Goal: Task Accomplishment & Management: Manage account settings

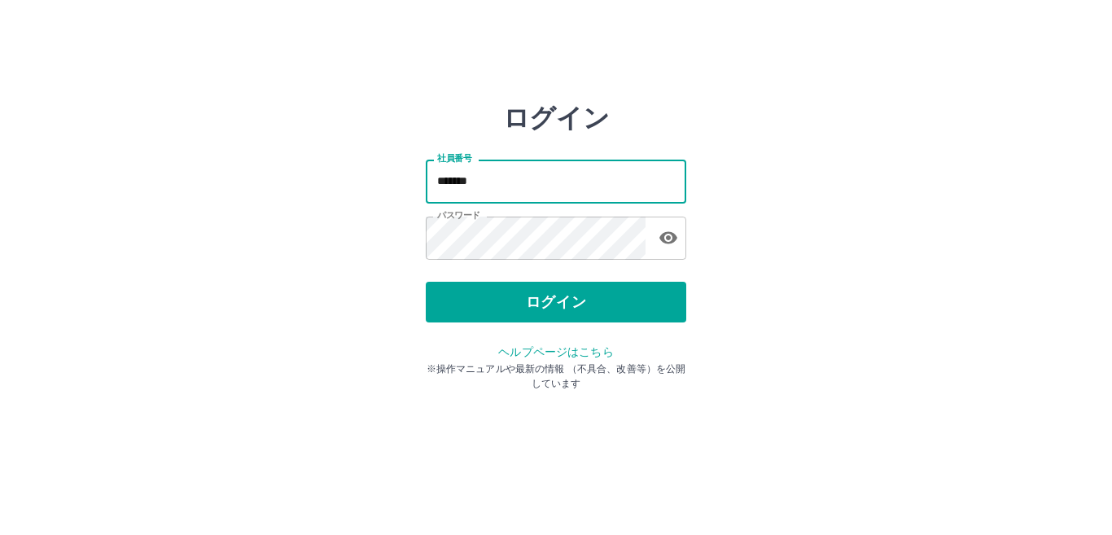
click at [489, 166] on input "*******" at bounding box center [556, 181] width 260 height 43
type input "*******"
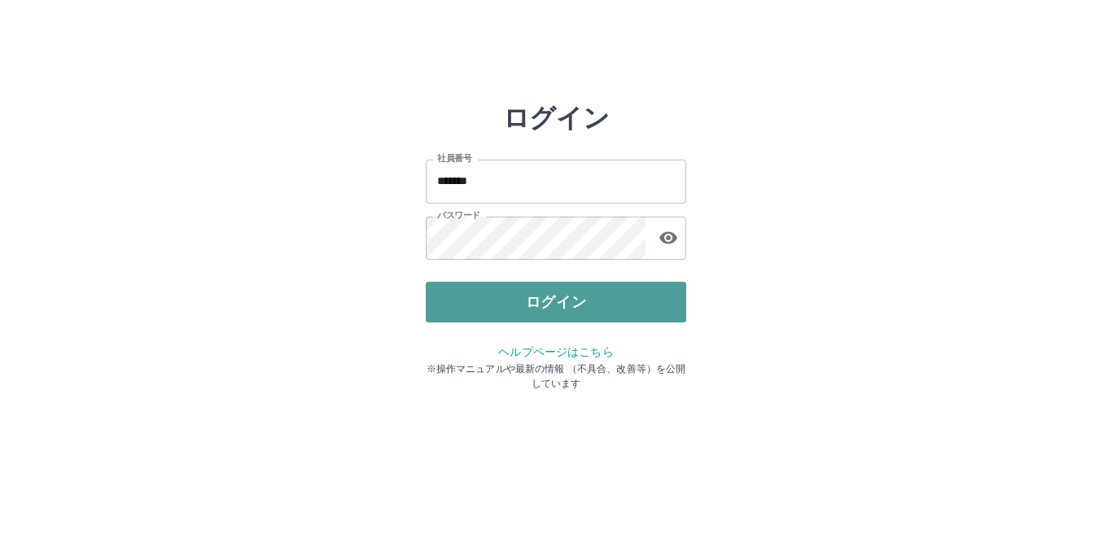
click at [497, 293] on button "ログイン" at bounding box center [556, 302] width 260 height 41
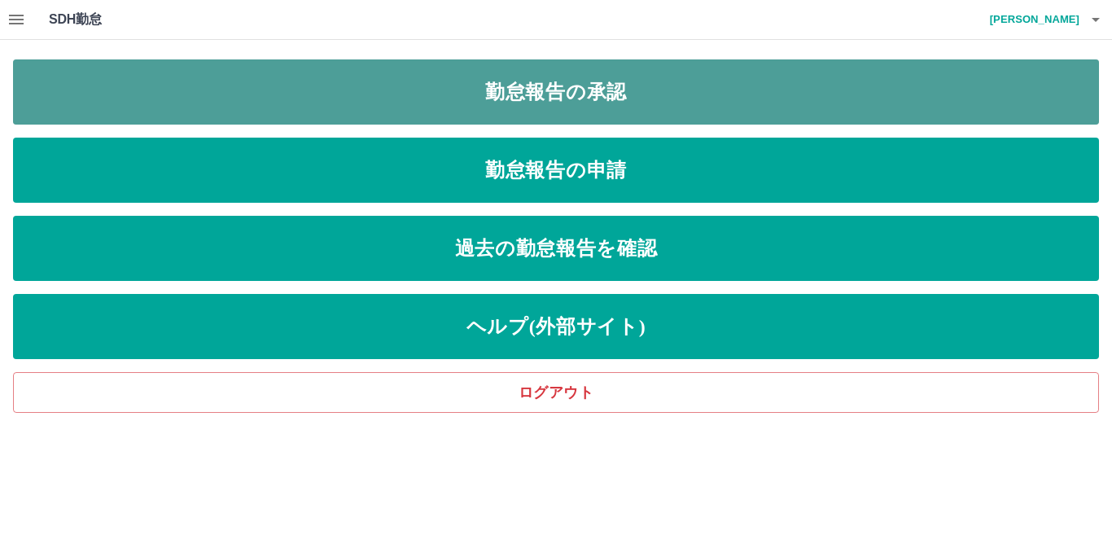
click at [565, 116] on link "勤怠報告の承認" at bounding box center [556, 91] width 1086 height 65
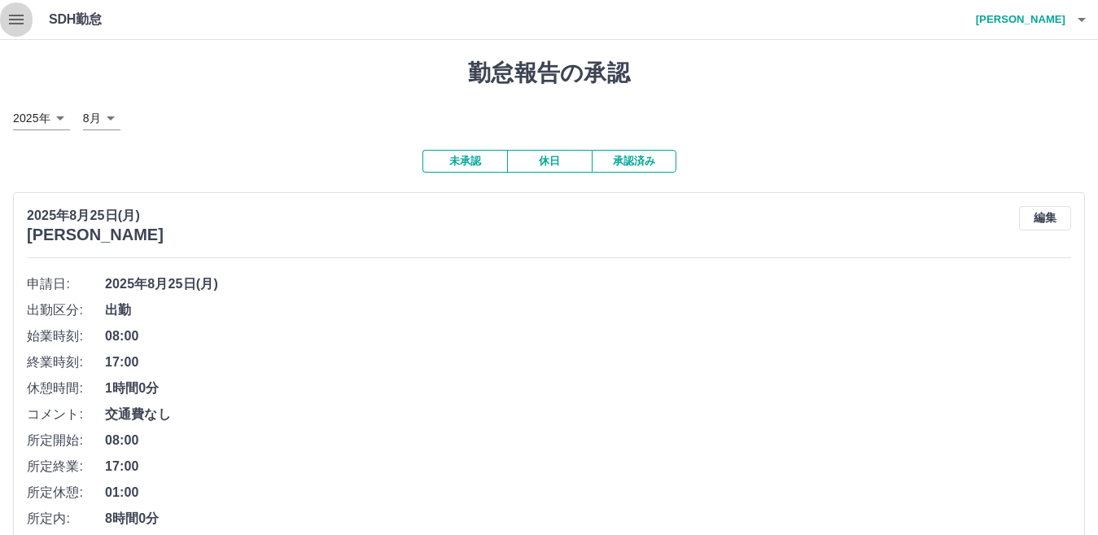
click at [20, 16] on icon "button" at bounding box center [16, 20] width 15 height 10
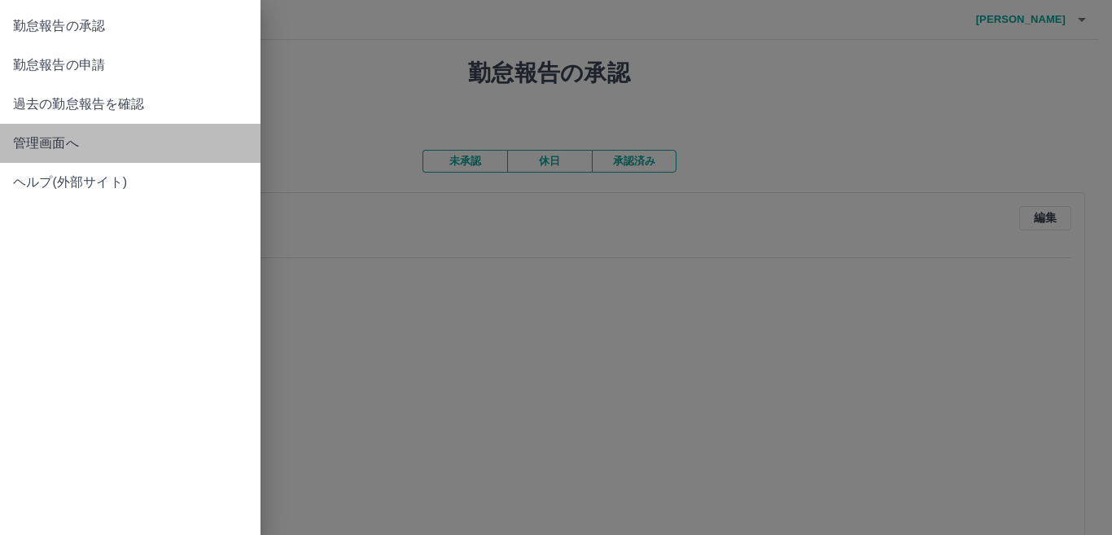
click at [61, 133] on span "管理画面へ" at bounding box center [130, 143] width 234 height 20
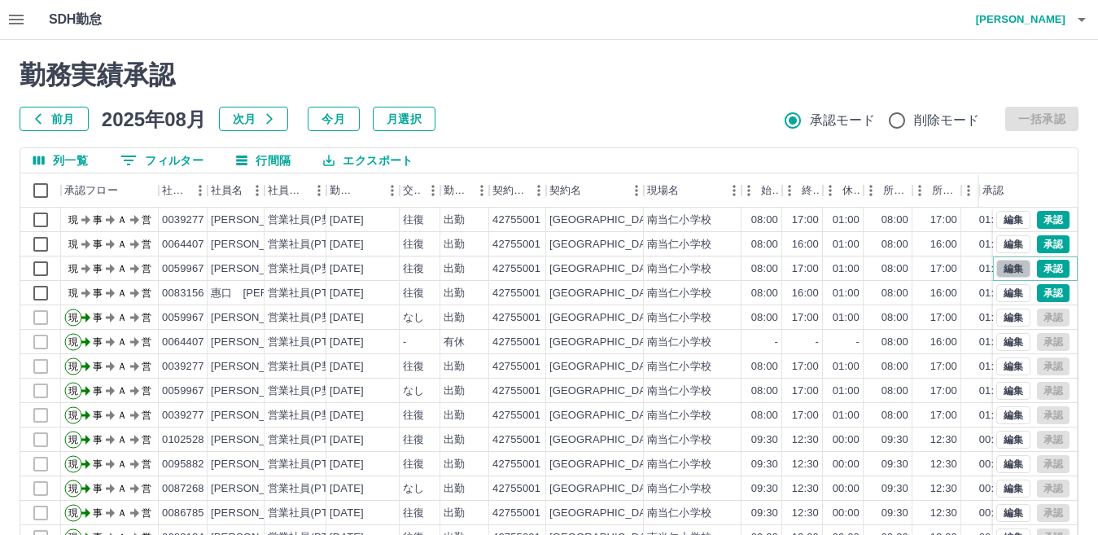
click at [996, 264] on button "編集" at bounding box center [1013, 269] width 34 height 18
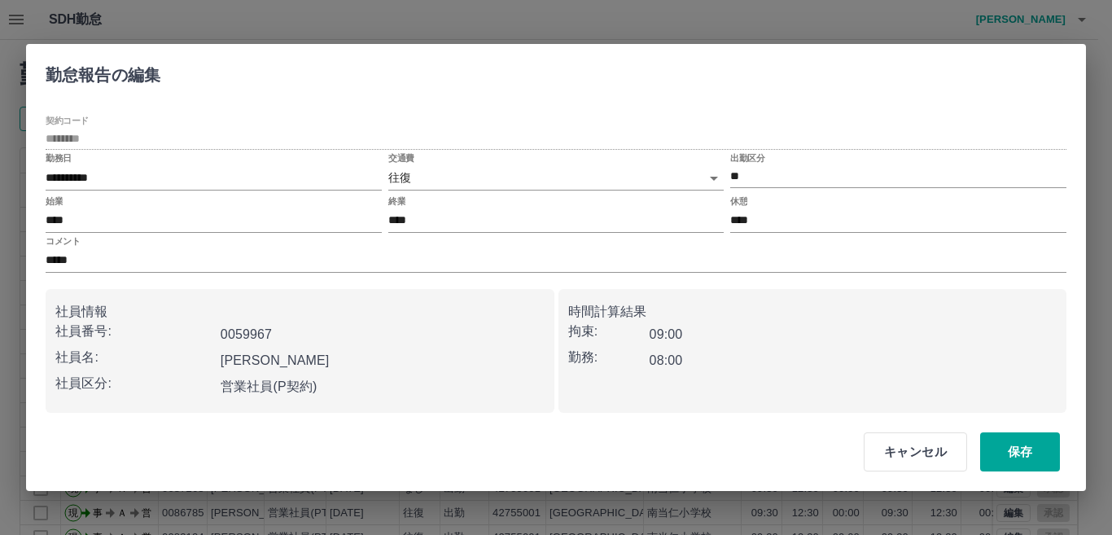
click at [467, 175] on body "SDH勤怠 [PERSON_NAME] 勤務実績承認 前月 [DATE] 次月 今月 月選択 承認モード 削除モード 一括承認 列一覧 0 フィルター 行間隔…" at bounding box center [556, 344] width 1112 height 688
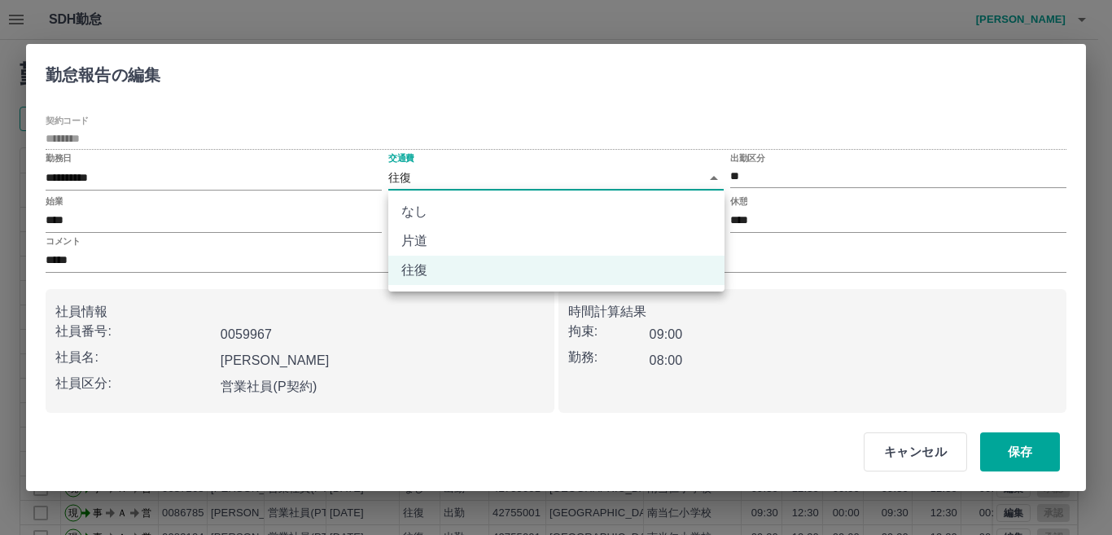
click at [436, 217] on li "なし" at bounding box center [556, 211] width 336 height 29
type input "****"
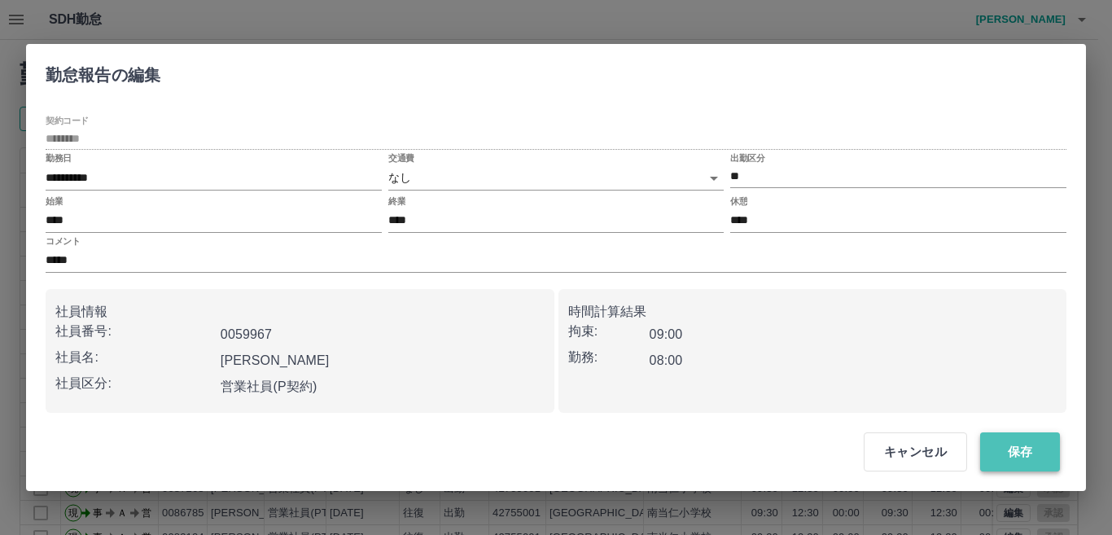
click at [1012, 457] on button "保存" at bounding box center [1020, 451] width 80 height 39
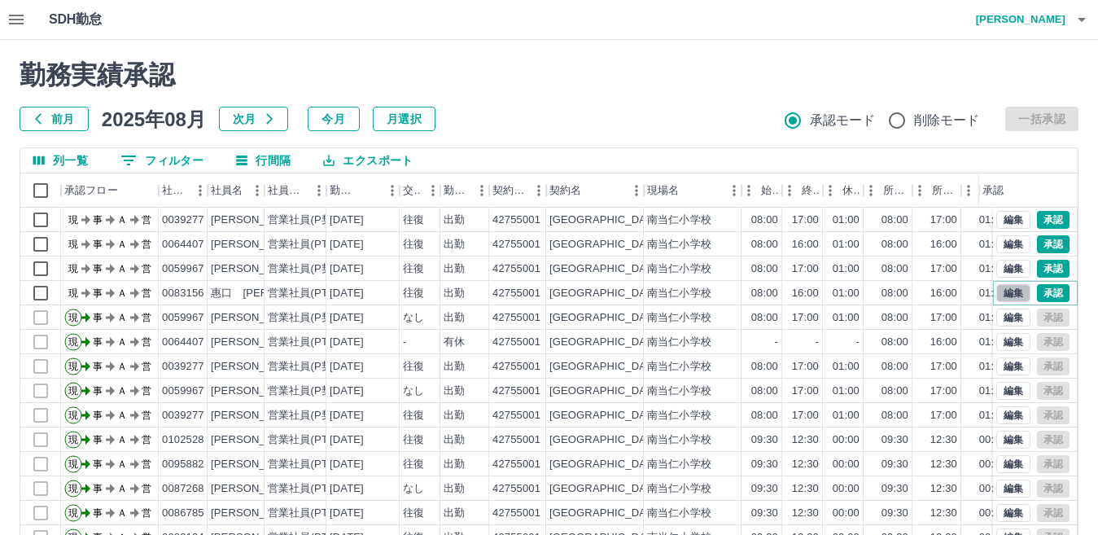
click at [996, 295] on button "編集" at bounding box center [1013, 293] width 34 height 18
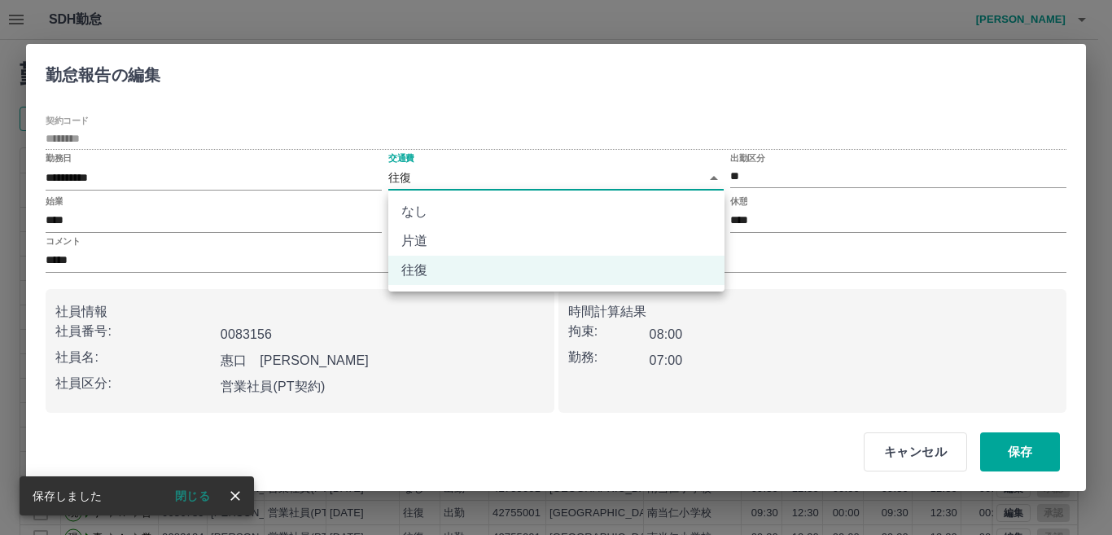
click at [419, 181] on body "SDH勤怠 [PERSON_NAME] 勤務実績承認 前月 [DATE] 次月 今月 月選択 承認モード 削除モード 一括承認 列一覧 0 フィルター 行間隔…" at bounding box center [556, 344] width 1112 height 688
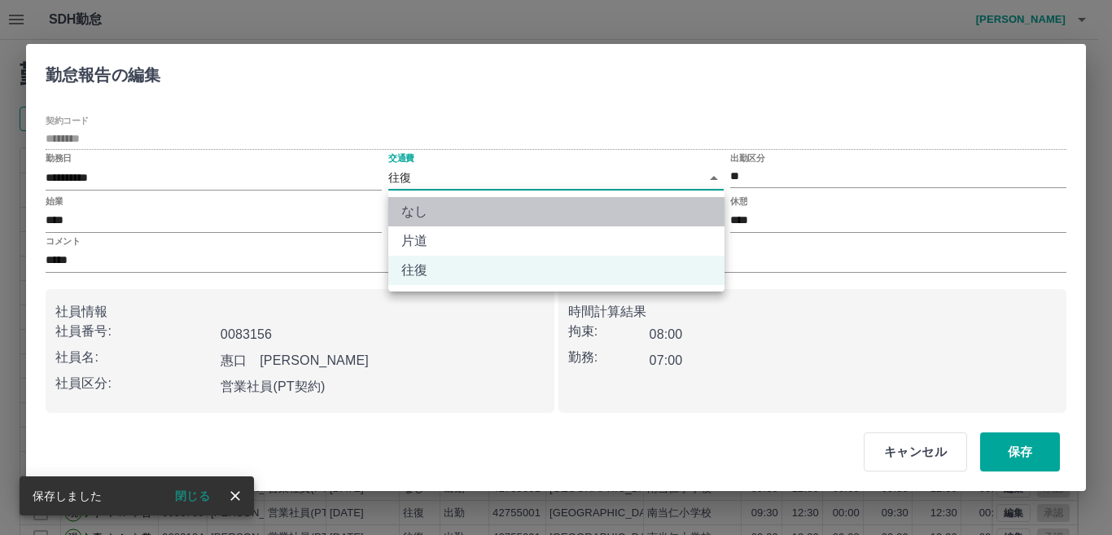
click at [422, 211] on li "なし" at bounding box center [556, 211] width 336 height 29
type input "****"
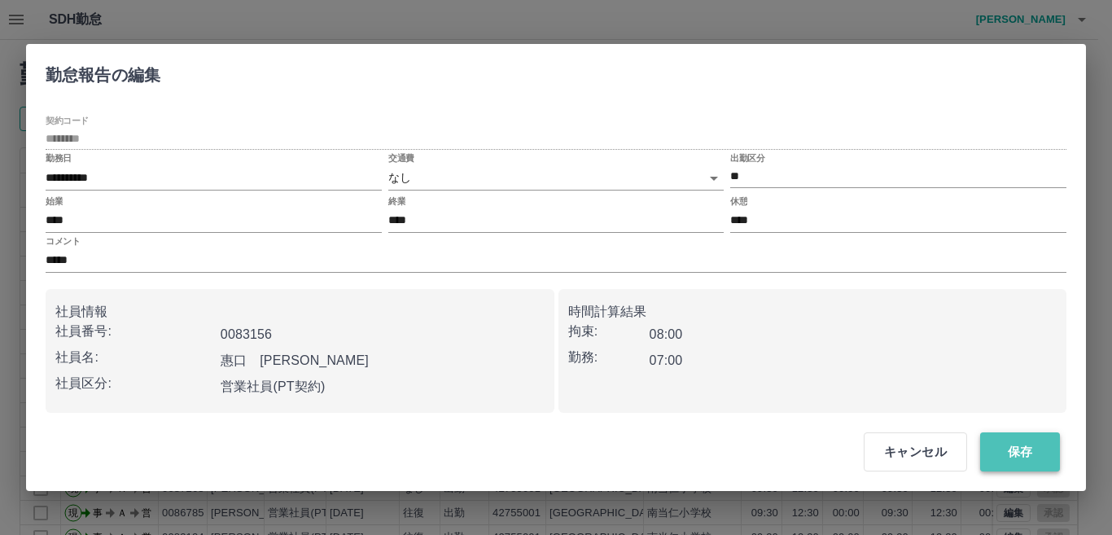
click at [1002, 432] on button "保存" at bounding box center [1020, 451] width 80 height 39
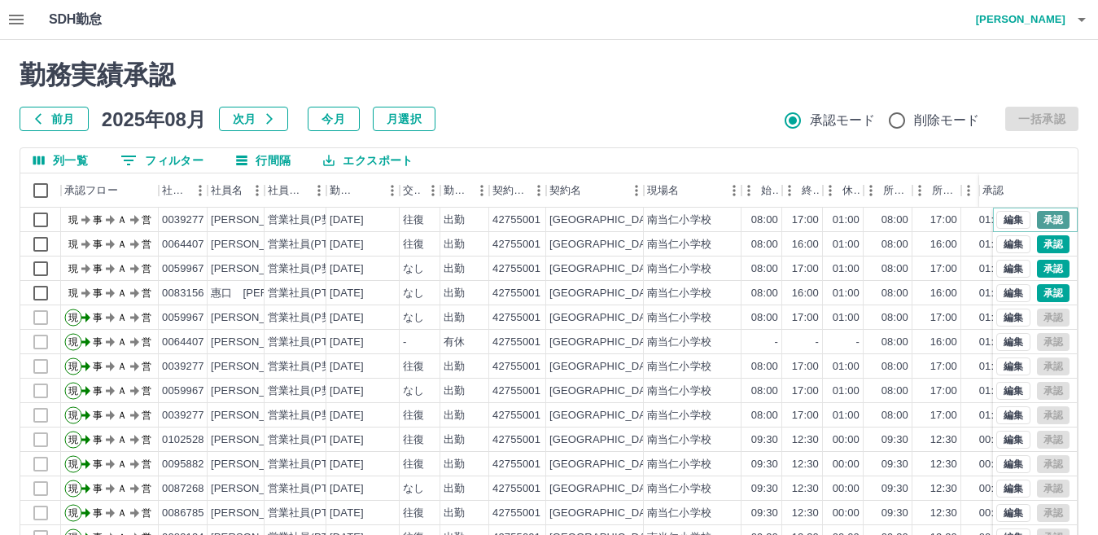
click at [1037, 222] on button "承認" at bounding box center [1053, 220] width 33 height 18
click at [1037, 249] on button "承認" at bounding box center [1053, 244] width 33 height 18
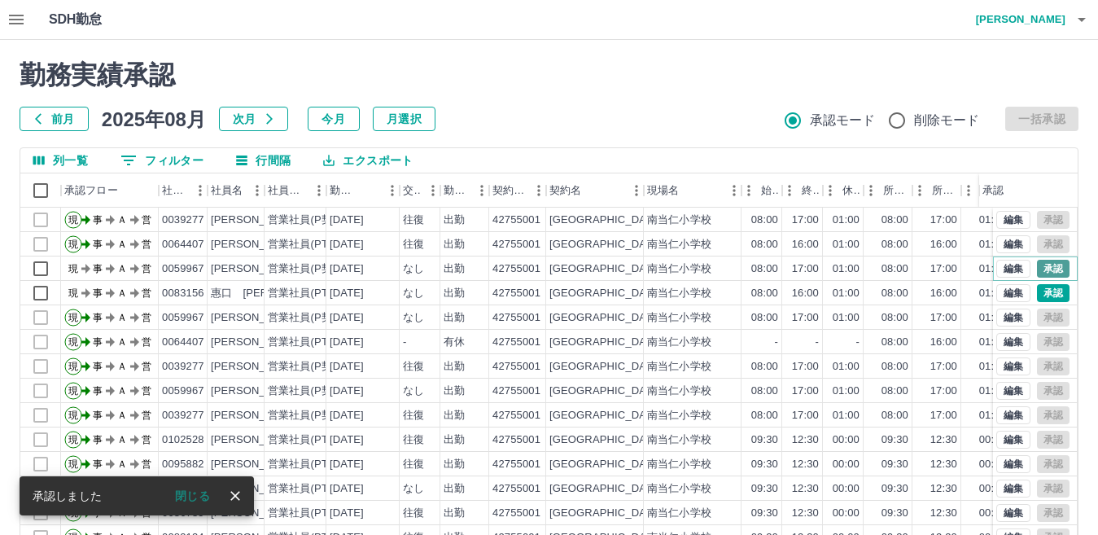
click at [1037, 268] on button "承認" at bounding box center [1053, 269] width 33 height 18
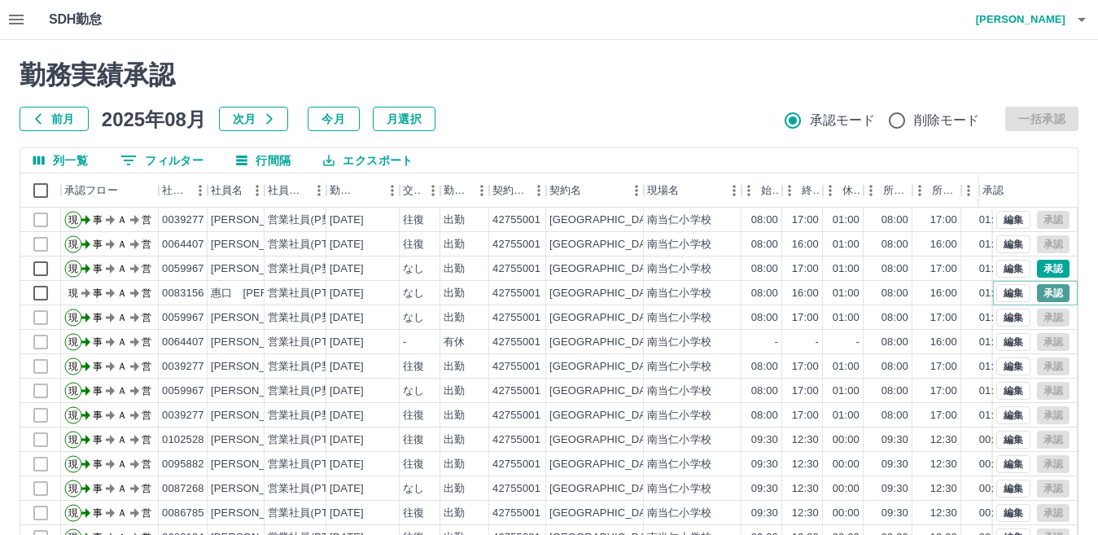
click at [1037, 294] on button "承認" at bounding box center [1053, 293] width 33 height 18
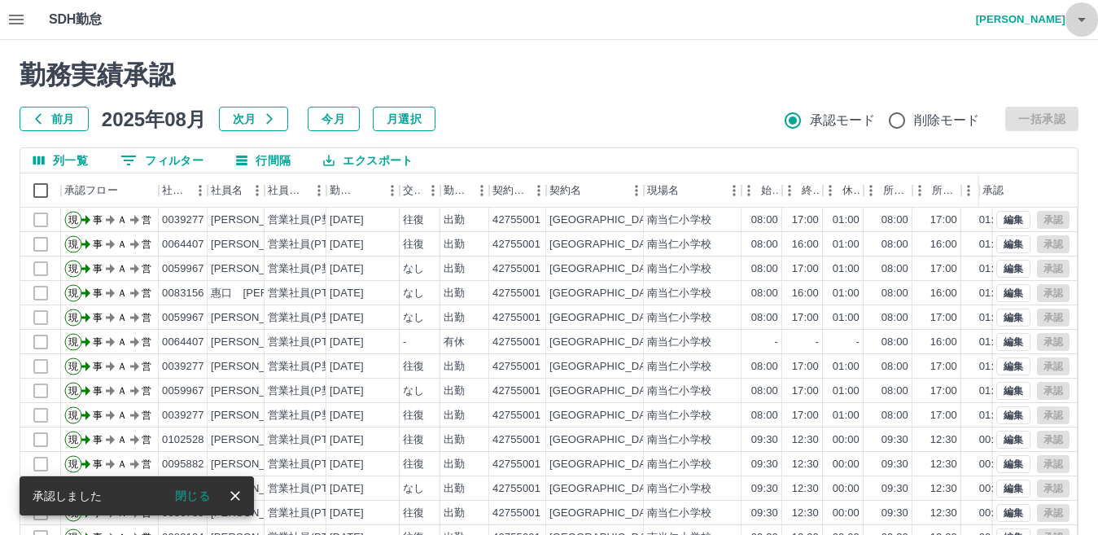
click at [1073, 26] on icon "button" at bounding box center [1082, 20] width 20 height 20
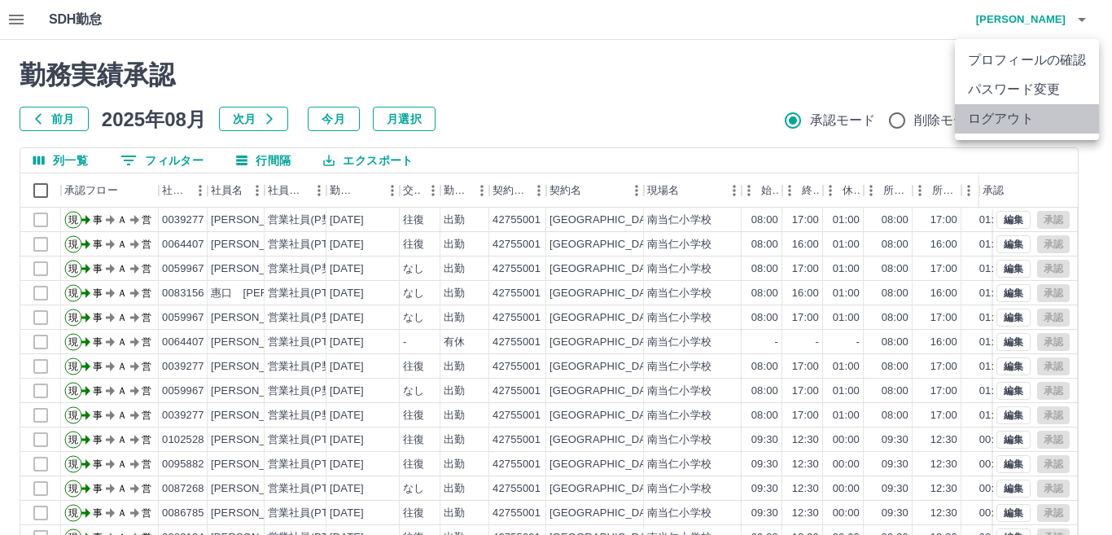
click at [1012, 120] on li "ログアウト" at bounding box center [1027, 118] width 144 height 29
